Goal: Task Accomplishment & Management: Manage account settings

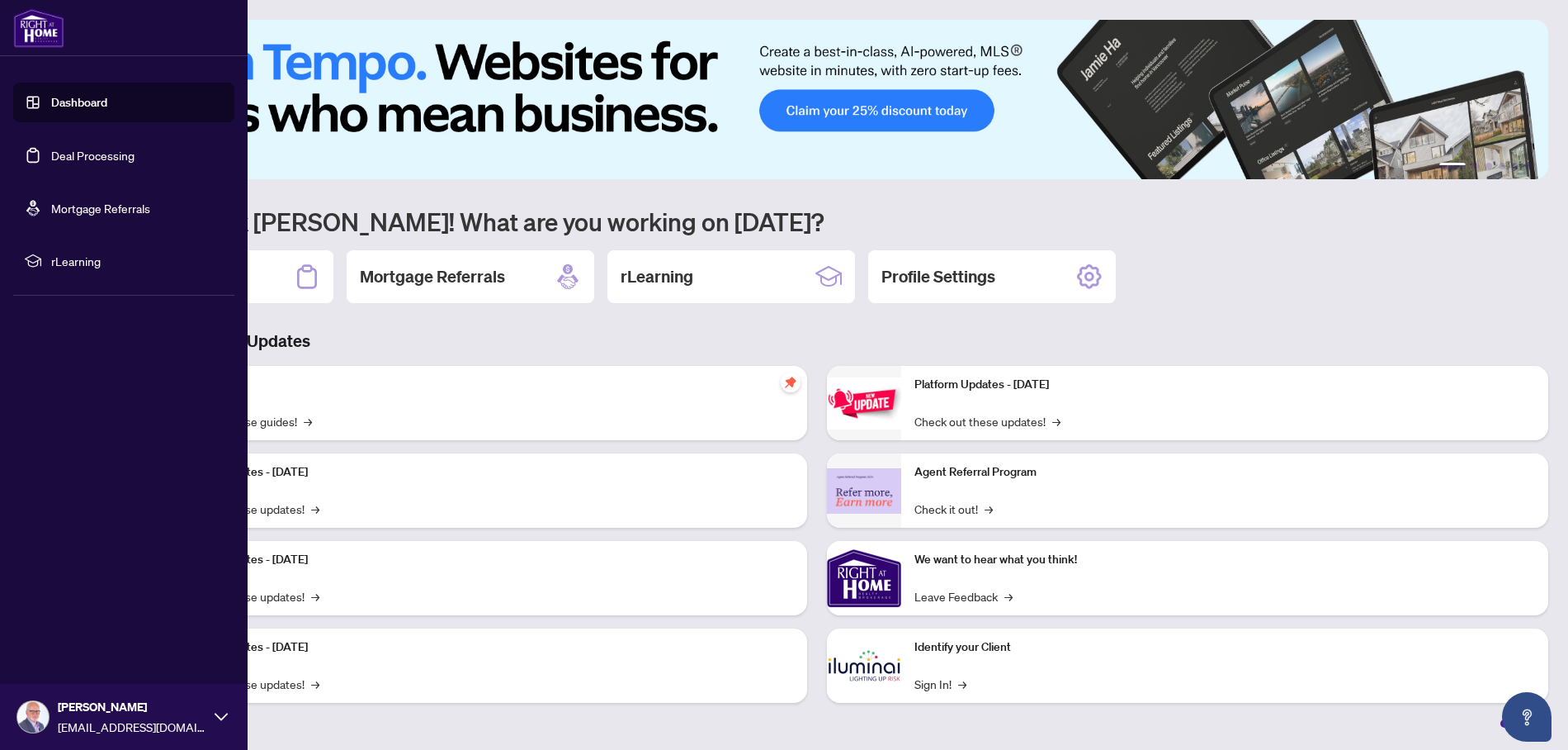
click at [88, 157] on link "Deal Processing" at bounding box center [93, 156] width 84 height 15
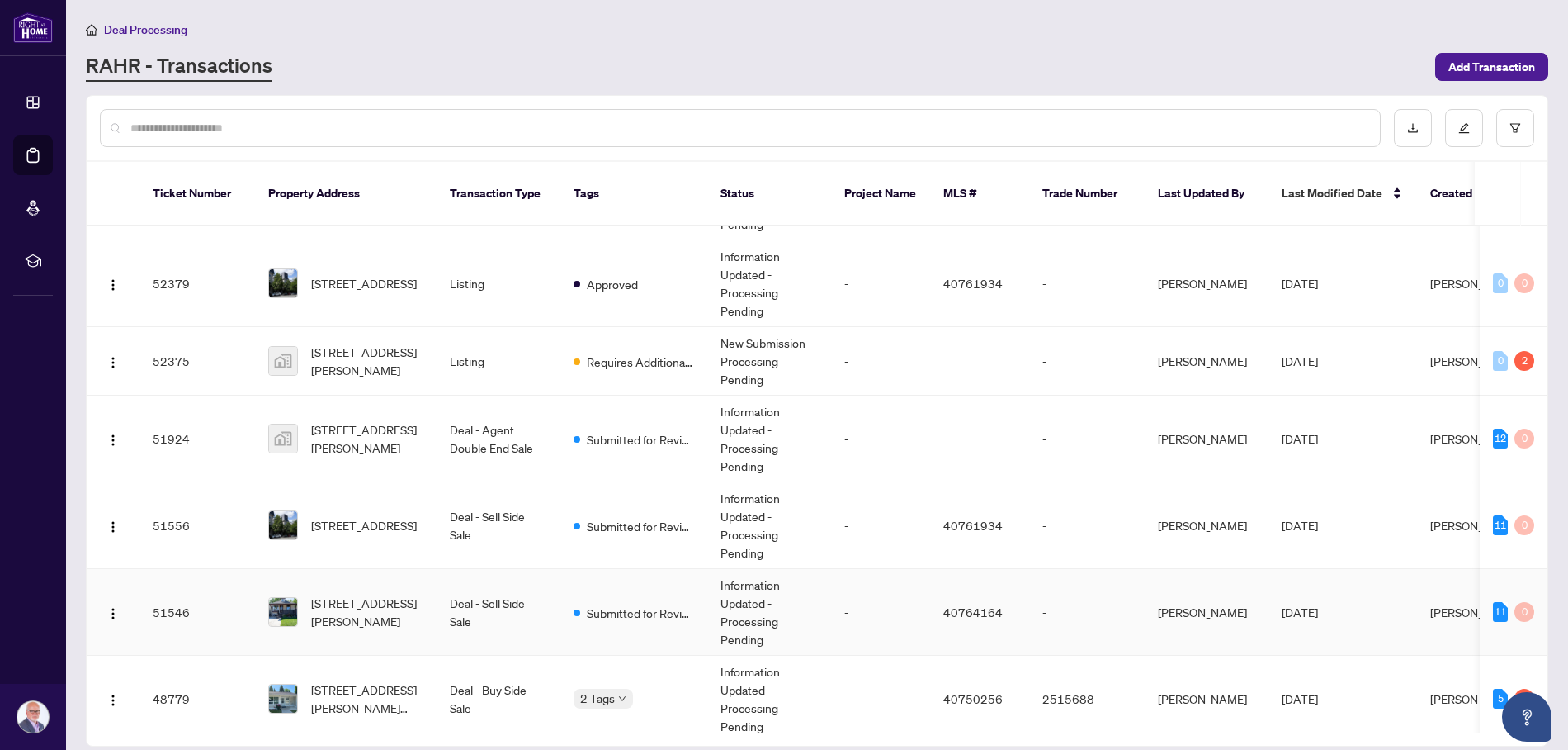
scroll to position [293, 0]
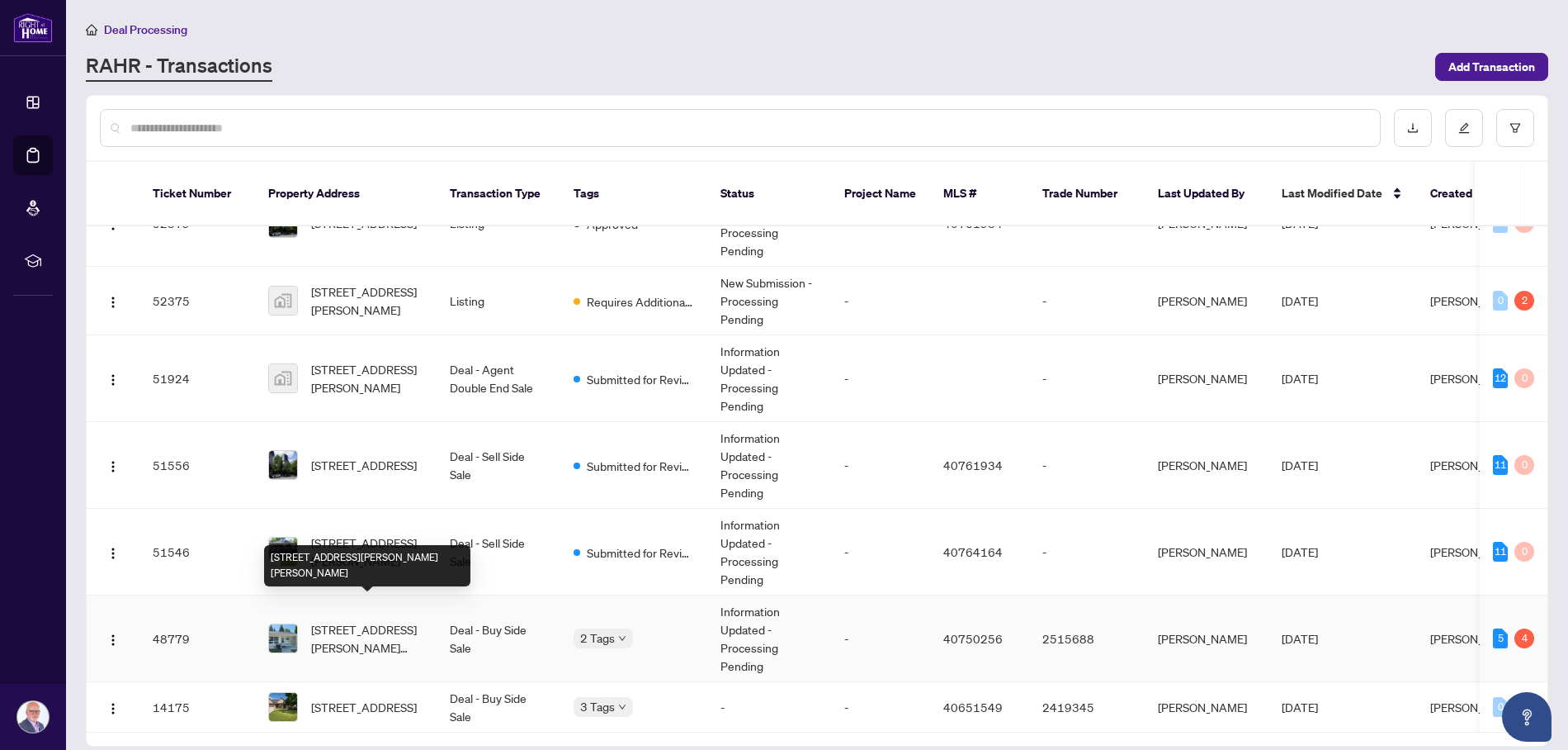
click at [348, 620] on span "[STREET_ADDRESS][PERSON_NAME][PERSON_NAME]" at bounding box center [367, 638] width 112 height 36
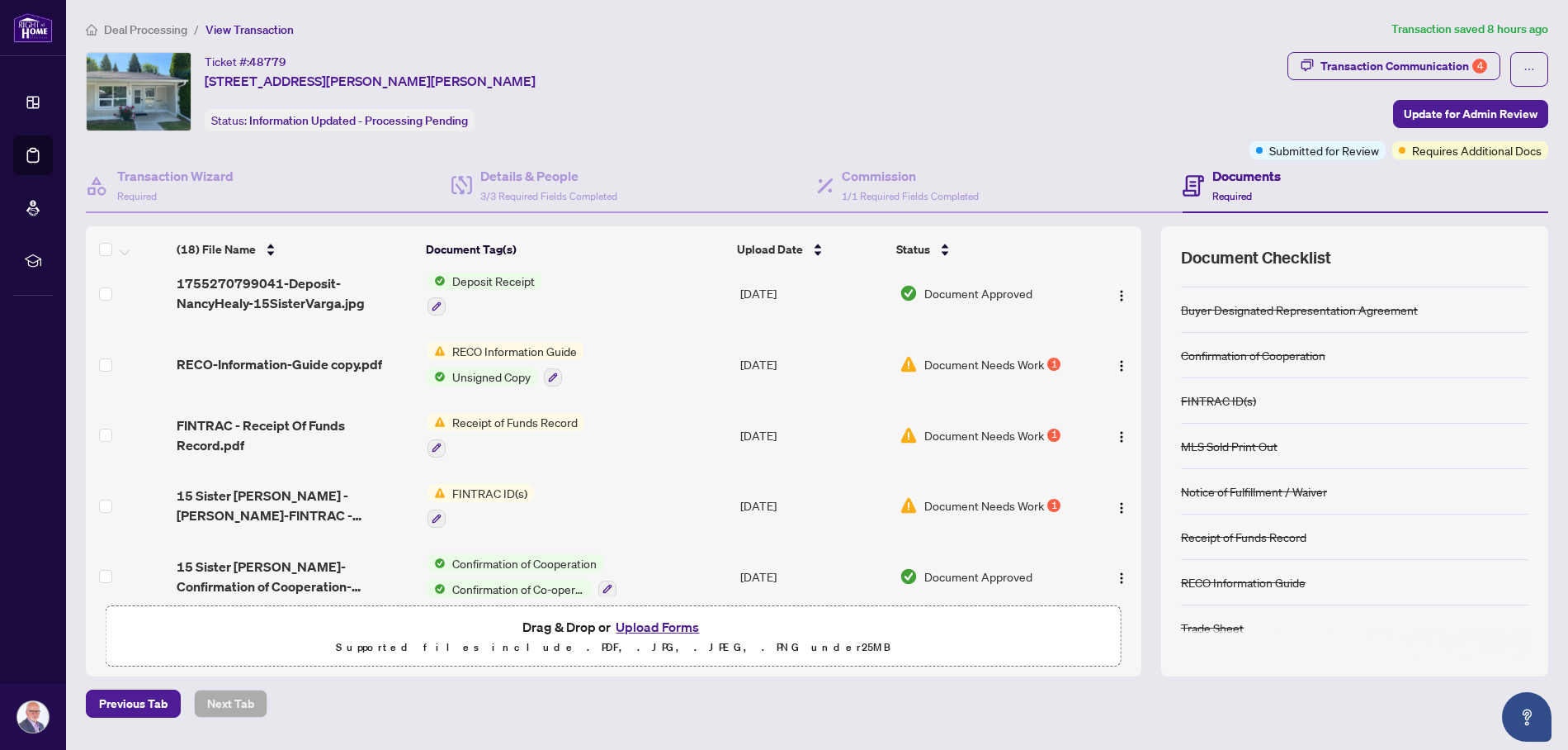
scroll to position [791, 0]
click at [432, 440] on icon "button" at bounding box center [437, 444] width 9 height 9
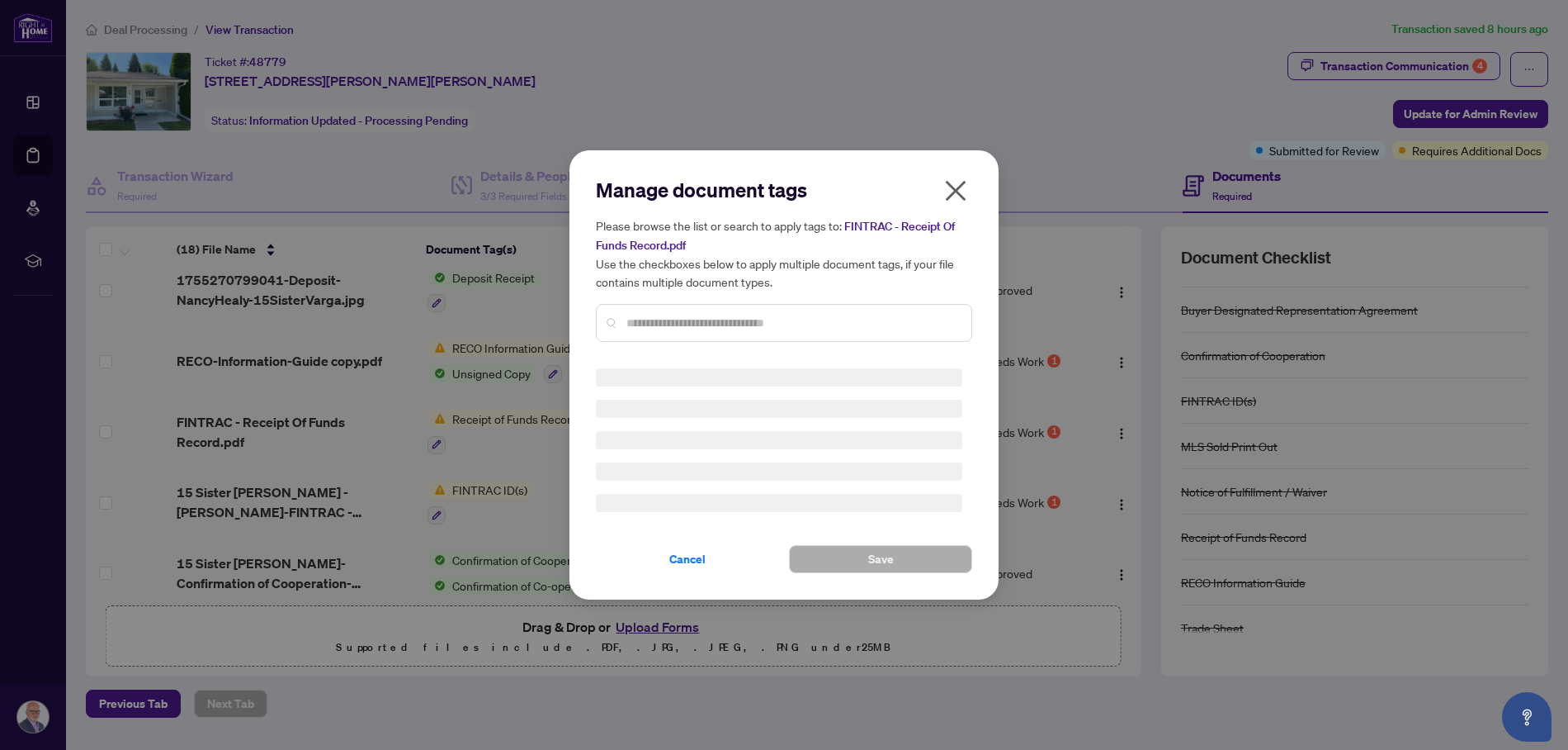
click at [960, 184] on div "Manage document tags Please browse the list or search to apply tags to: FINTRAC…" at bounding box center [784, 266] width 377 height 178
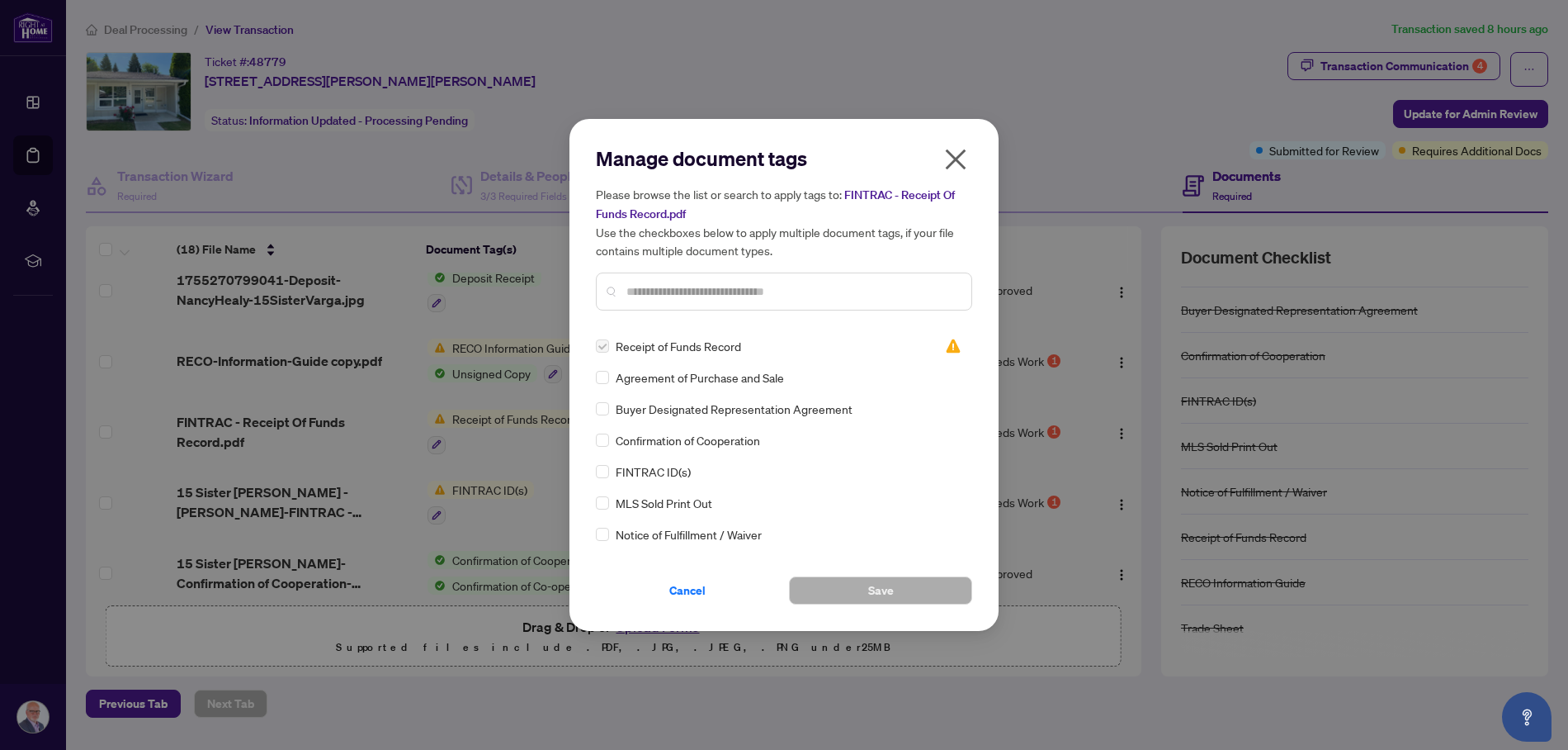
click at [954, 160] on icon "close" at bounding box center [957, 159] width 21 height 21
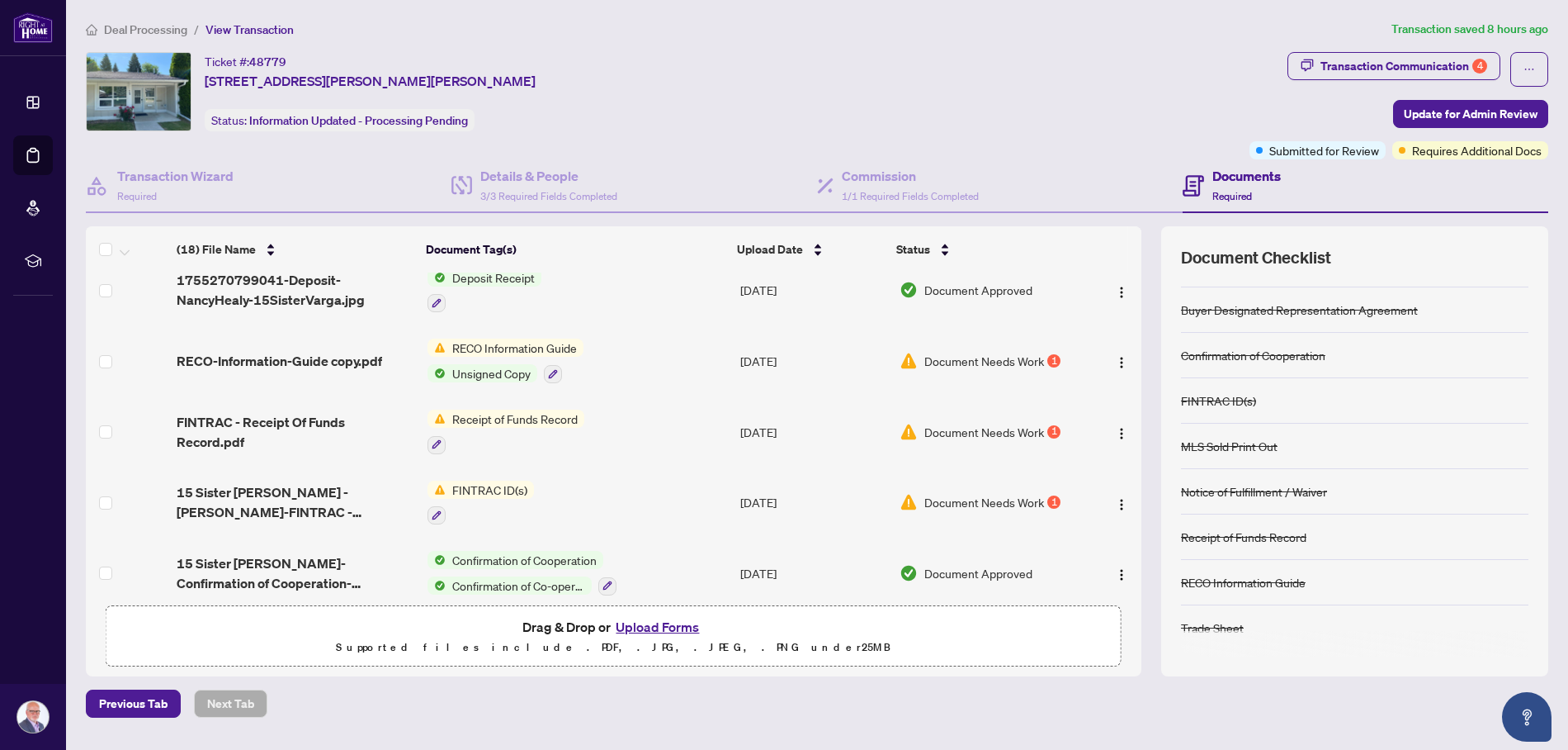
click at [535, 409] on span "Receipt of Funds Record" at bounding box center [515, 418] width 139 height 18
click at [542, 491] on span "Receipt of Funds Record" at bounding box center [501, 489] width 139 height 18
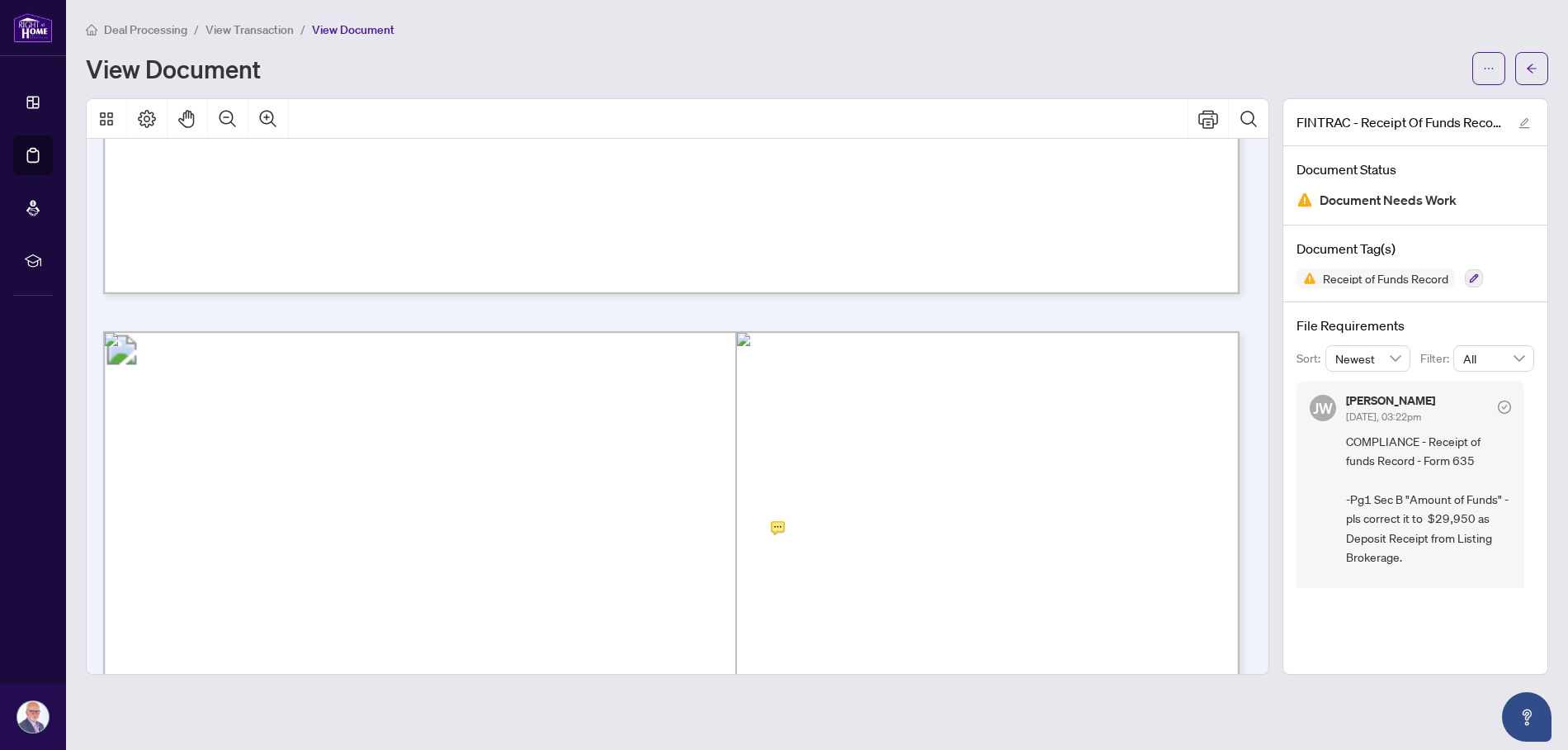
scroll to position [1264, 0]
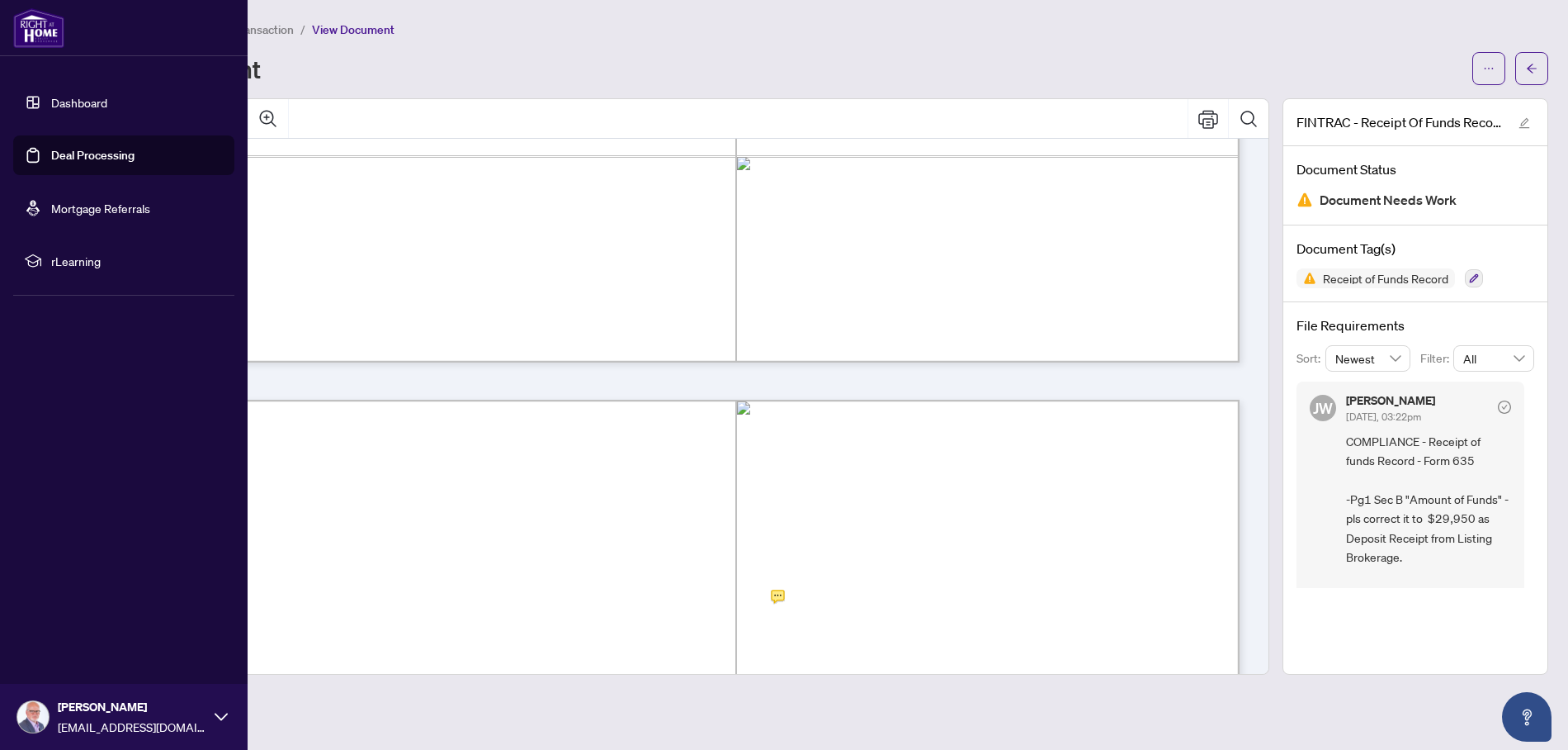
click at [40, 713] on img at bounding box center [32, 716] width 31 height 31
click at [71, 618] on span "Logout" at bounding box center [65, 618] width 37 height 27
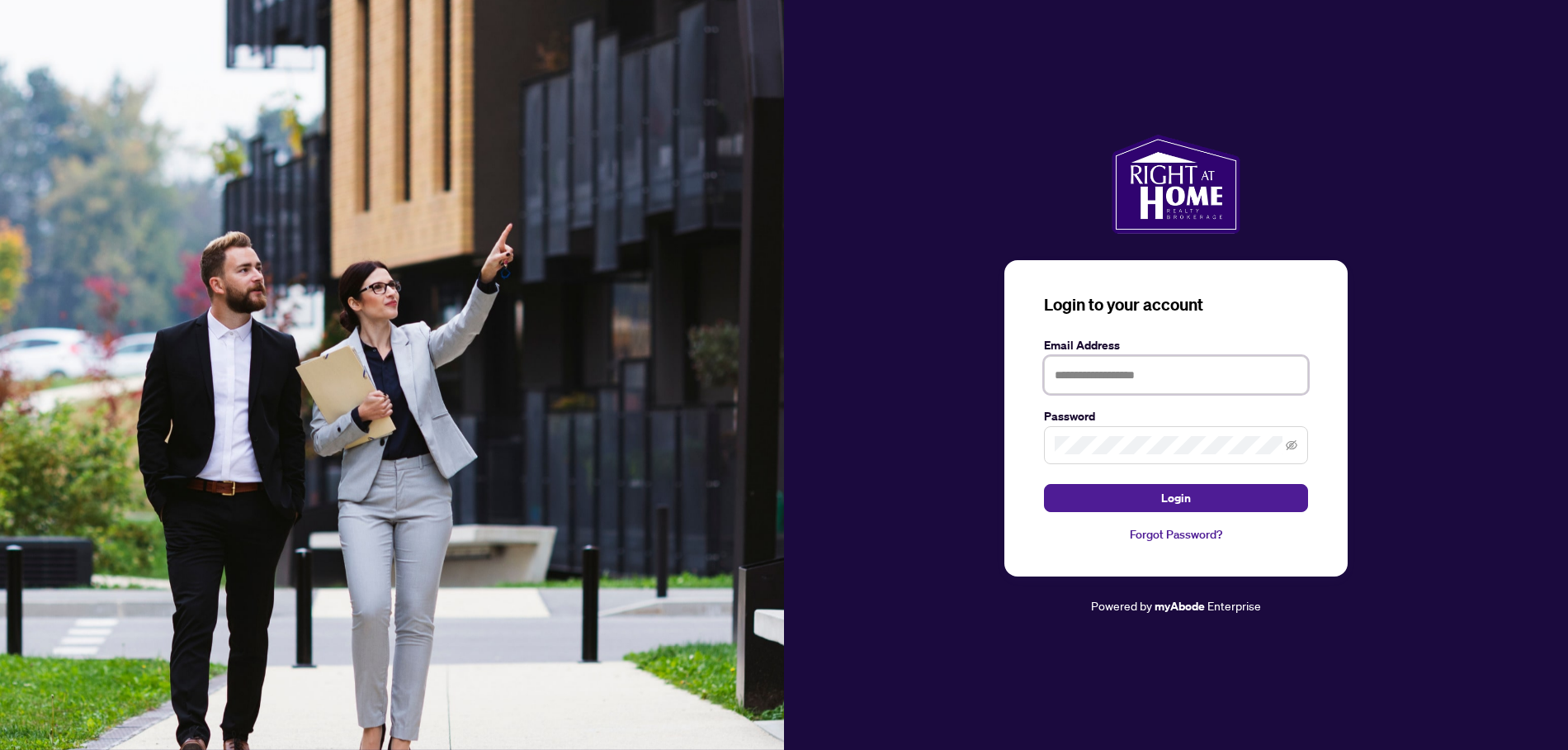
type input "**********"
